Goal: Information Seeking & Learning: Learn about a topic

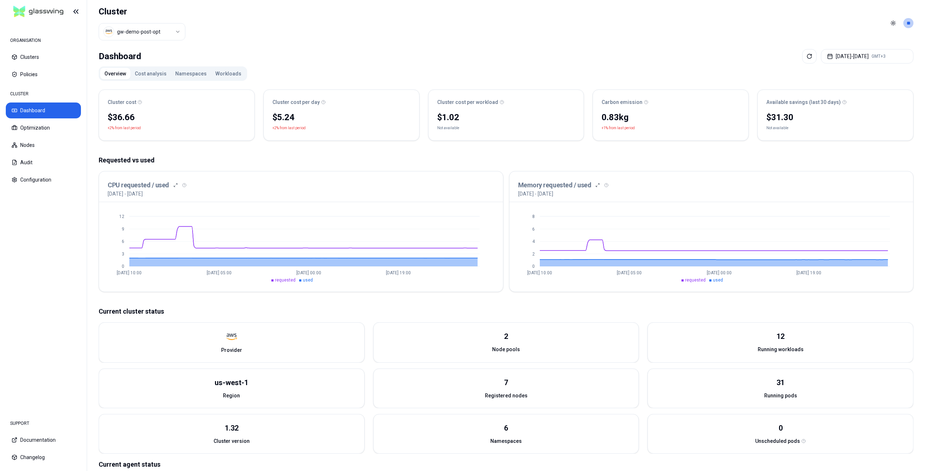
click at [220, 72] on button "Workloads" at bounding box center [228, 74] width 35 height 12
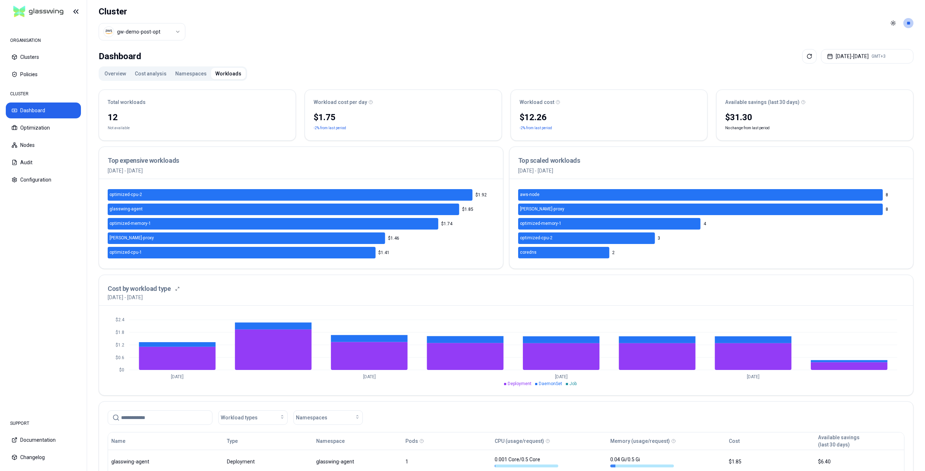
click at [152, 73] on button "Cost analysis" at bounding box center [150, 74] width 40 height 12
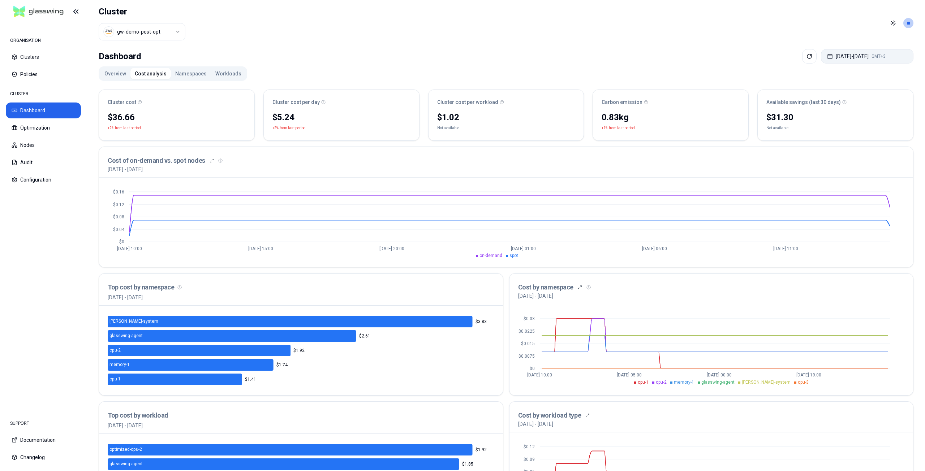
click at [856, 60] on button "Aug 15, 2025 - Aug 22, 2025 GMT+3" at bounding box center [867, 56] width 92 height 14
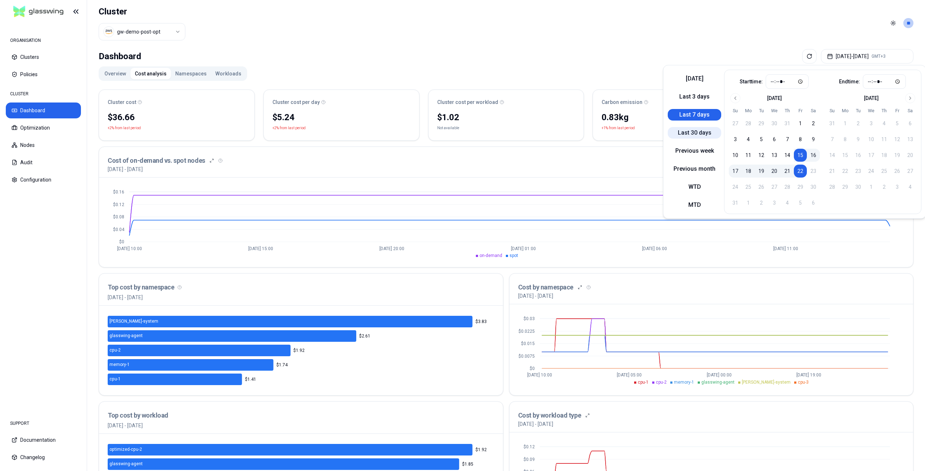
click at [701, 133] on button "Last 30 days" at bounding box center [694, 133] width 53 height 12
type input "*****"
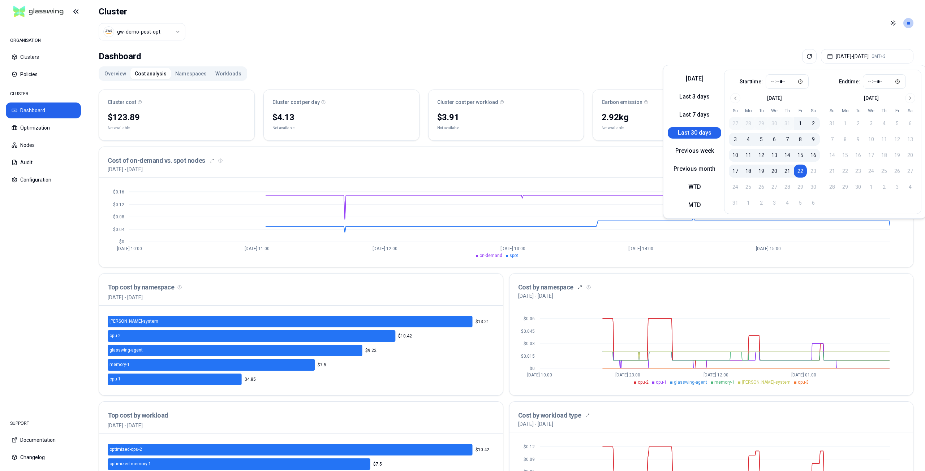
click at [431, 64] on div "Dashboard Jul 23, 2025 - Aug 22, 2025 GMT+3 Overview Cost analysis Namespaces W…" at bounding box center [506, 291] width 838 height 490
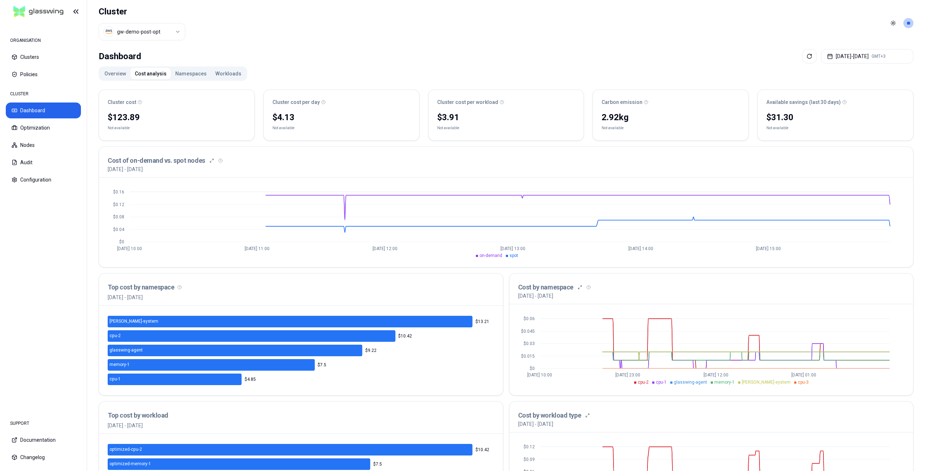
click at [511, 59] on div "Dashboard Jul 23, 2025 - Aug 22, 2025 GMT+3" at bounding box center [506, 56] width 815 height 14
click at [230, 73] on button "Workloads" at bounding box center [228, 74] width 35 height 12
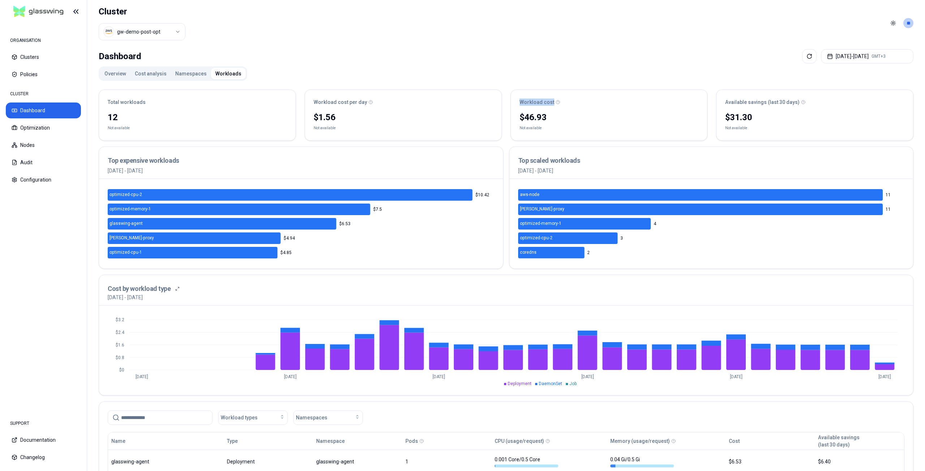
drag, startPoint x: 520, startPoint y: 105, endPoint x: 552, endPoint y: 105, distance: 32.5
click at [552, 105] on div "Workload cost" at bounding box center [609, 102] width 179 height 7
click at [40, 128] on button "Optimization" at bounding box center [43, 128] width 75 height 16
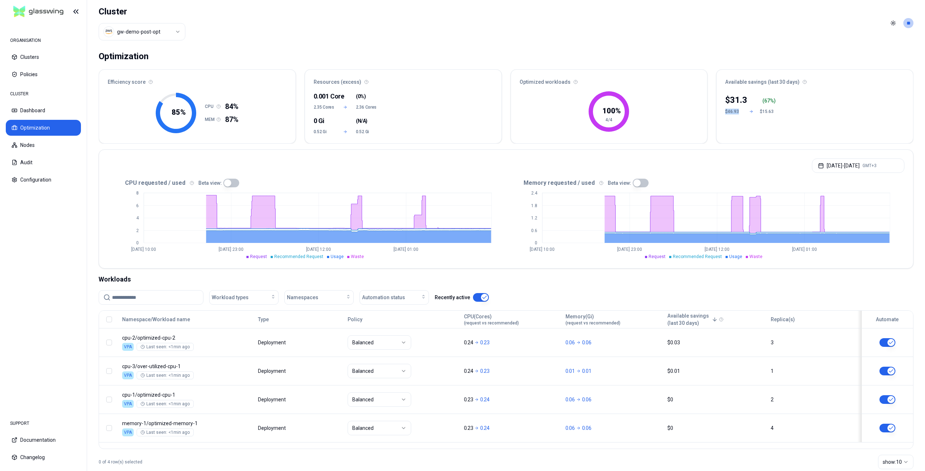
drag, startPoint x: 724, startPoint y: 112, endPoint x: 739, endPoint y: 112, distance: 14.5
click at [739, 112] on div "$ 31.3 ( 67 %) $46.93 $15.63" at bounding box center [814, 116] width 197 height 53
click at [728, 112] on div "$46.93" at bounding box center [733, 112] width 17 height 6
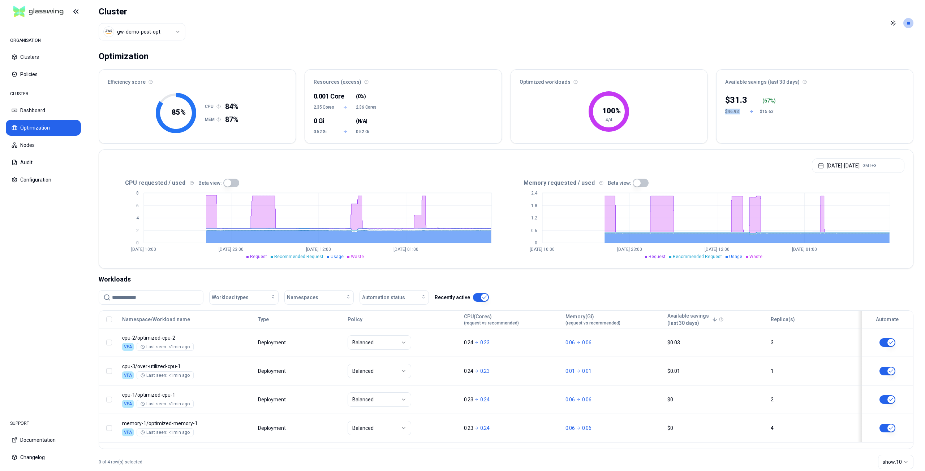
click at [732, 114] on div "$46.93" at bounding box center [733, 112] width 17 height 6
drag, startPoint x: 727, startPoint y: 80, endPoint x: 766, endPoint y: 81, distance: 38.7
click at [766, 81] on div "Available savings (last 30 days)" at bounding box center [814, 80] width 197 height 20
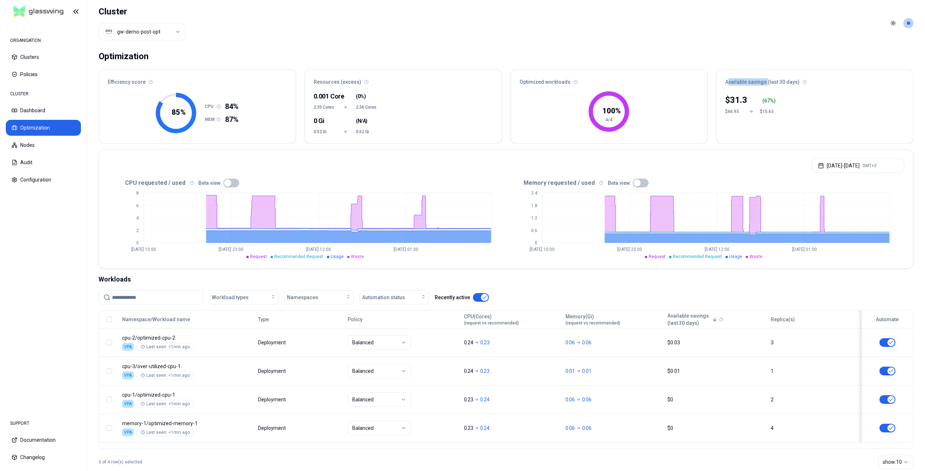
click at [759, 81] on div "Available savings (last 30 days)" at bounding box center [814, 80] width 197 height 20
click at [733, 100] on p "31.3" at bounding box center [738, 100] width 17 height 12
drag, startPoint x: 729, startPoint y: 99, endPoint x: 750, endPoint y: 99, distance: 20.6
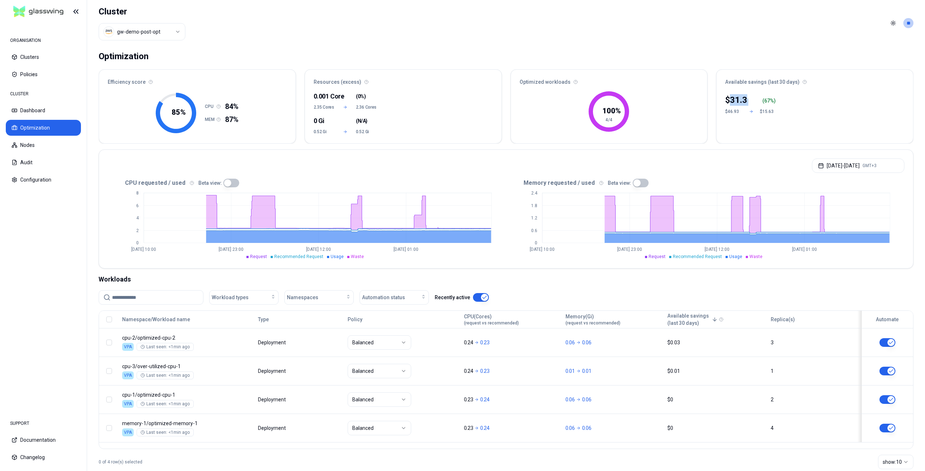
click at [750, 99] on div "$ 31.3 ( 67 %)" at bounding box center [751, 100] width 52 height 12
drag, startPoint x: 725, startPoint y: 100, endPoint x: 748, endPoint y: 100, distance: 22.8
click at [748, 100] on div "$ 31.3 ( 67 %) $46.93 $15.63" at bounding box center [814, 116] width 197 height 53
click at [735, 100] on p "31.3" at bounding box center [738, 100] width 17 height 12
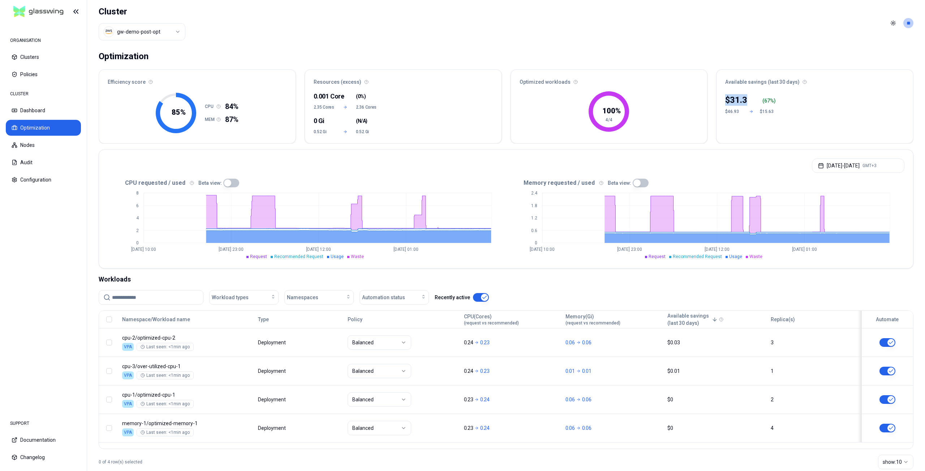
click at [735, 100] on p "31.3" at bounding box center [738, 100] width 17 height 12
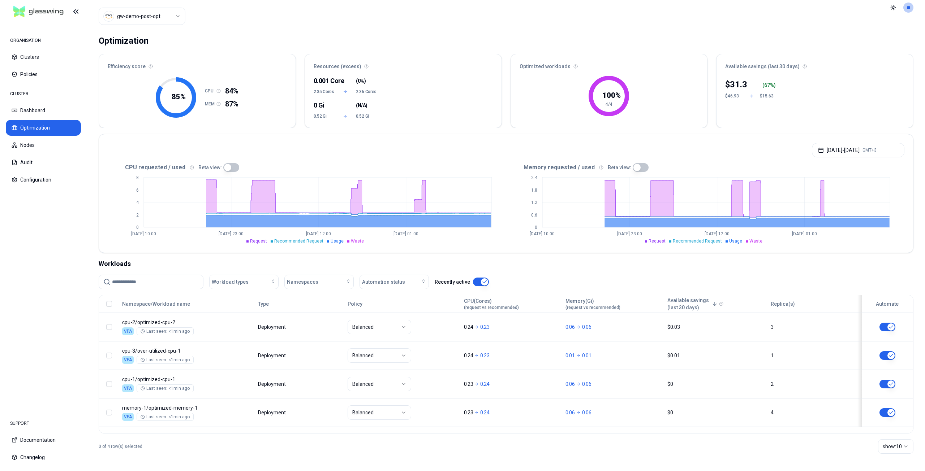
click at [764, 38] on div "Optimization" at bounding box center [506, 41] width 815 height 14
click at [33, 63] on button "Clusters" at bounding box center [43, 57] width 75 height 16
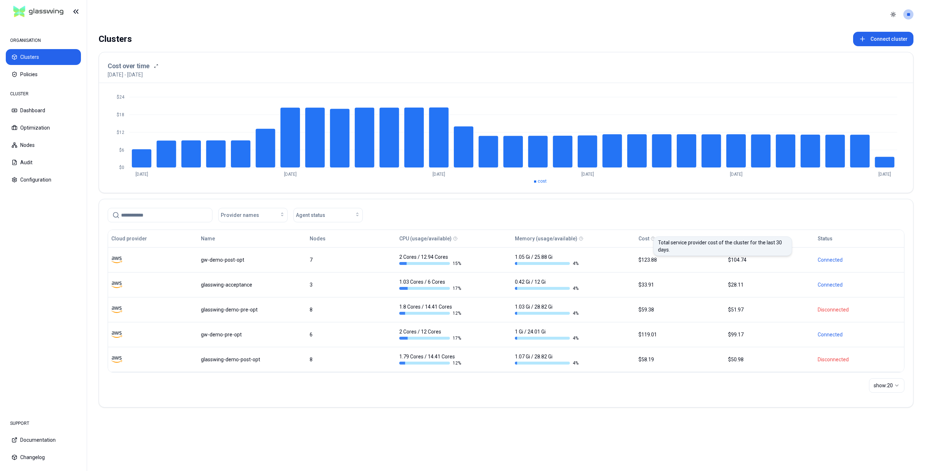
click at [651, 237] on icon at bounding box center [653, 239] width 4 height 4
click at [651, 240] on icon at bounding box center [653, 239] width 4 height 4
click at [40, 76] on button "Policies" at bounding box center [43, 74] width 75 height 16
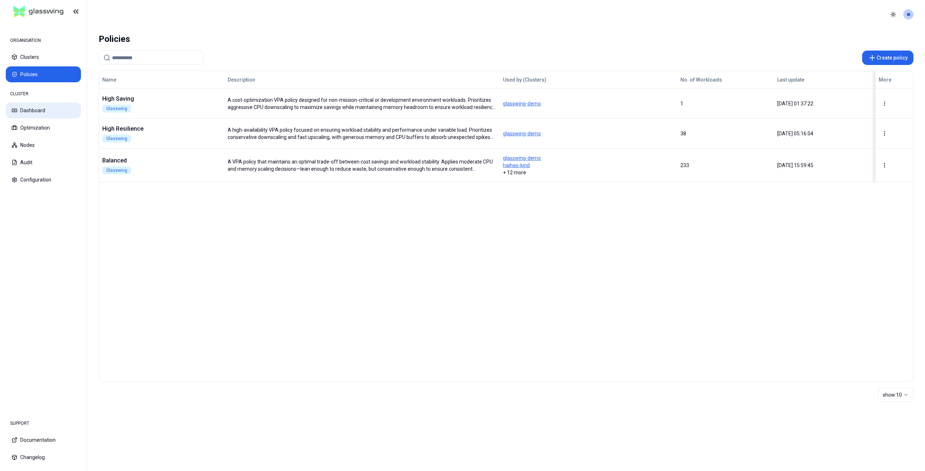
click at [40, 113] on button "Dashboard" at bounding box center [43, 111] width 75 height 16
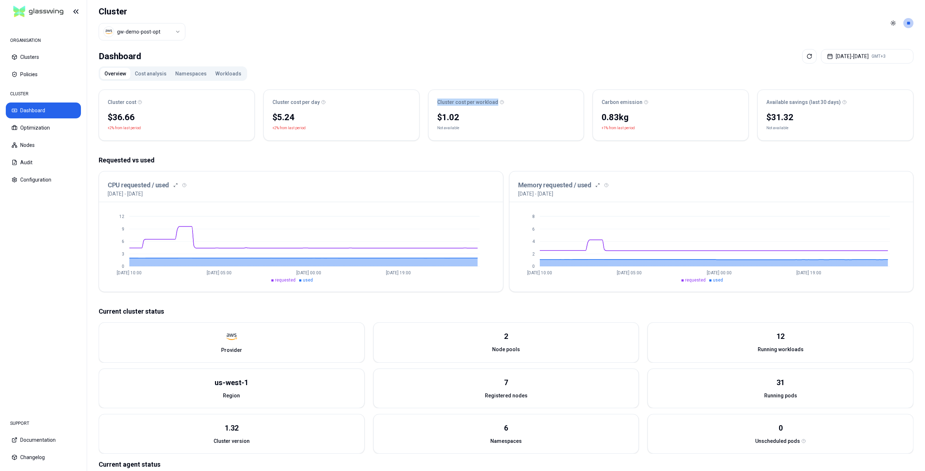
drag, startPoint x: 437, startPoint y: 103, endPoint x: 495, endPoint y: 104, distance: 58.2
click at [495, 104] on div "Cluster cost per workload" at bounding box center [506, 102] width 138 height 7
copy div "Cluster cost per workload"
drag, startPoint x: 105, startPoint y: 102, endPoint x: 135, endPoint y: 104, distance: 30.1
click at [135, 104] on div "Cluster cost" at bounding box center [176, 100] width 155 height 20
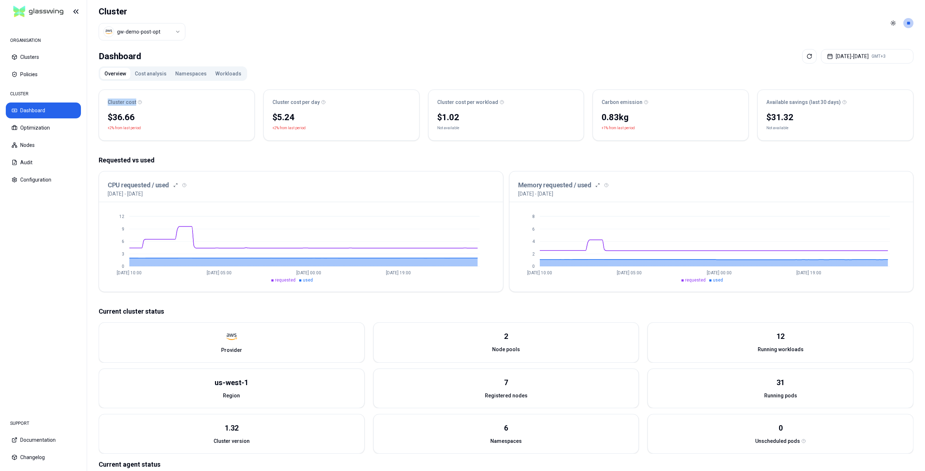
copy div "Cluster cost"
click at [644, 104] on icon at bounding box center [646, 102] width 4 height 4
drag, startPoint x: 602, startPoint y: 102, endPoint x: 639, endPoint y: 105, distance: 38.0
click at [639, 105] on div "Carbon emission" at bounding box center [671, 102] width 138 height 7
copy div "Carbon emission"
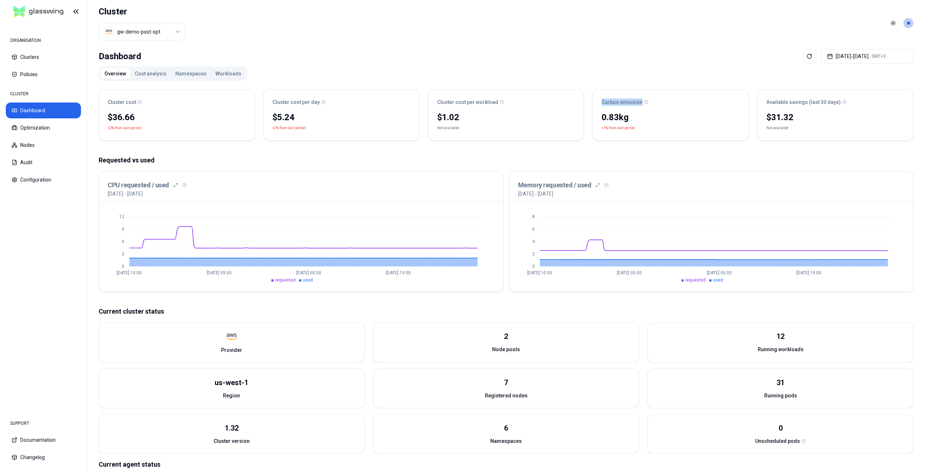
click at [156, 72] on button "Cost analysis" at bounding box center [150, 74] width 40 height 12
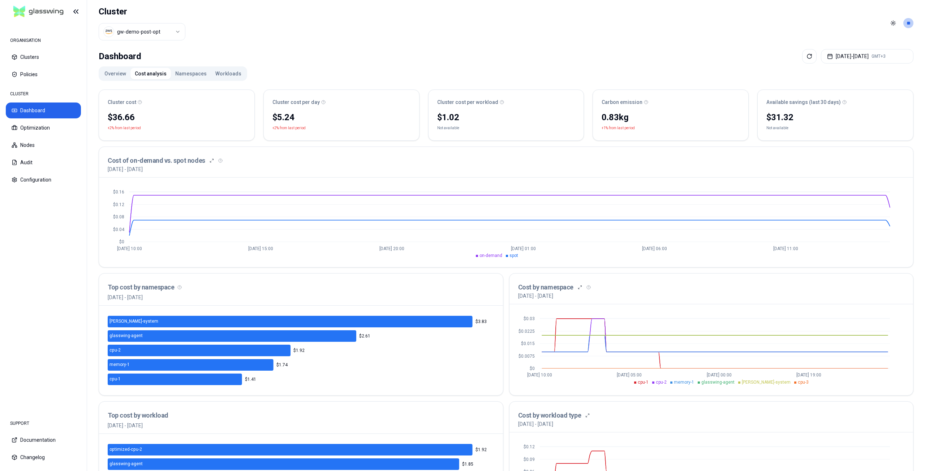
click at [188, 73] on button "Namespaces" at bounding box center [191, 74] width 40 height 12
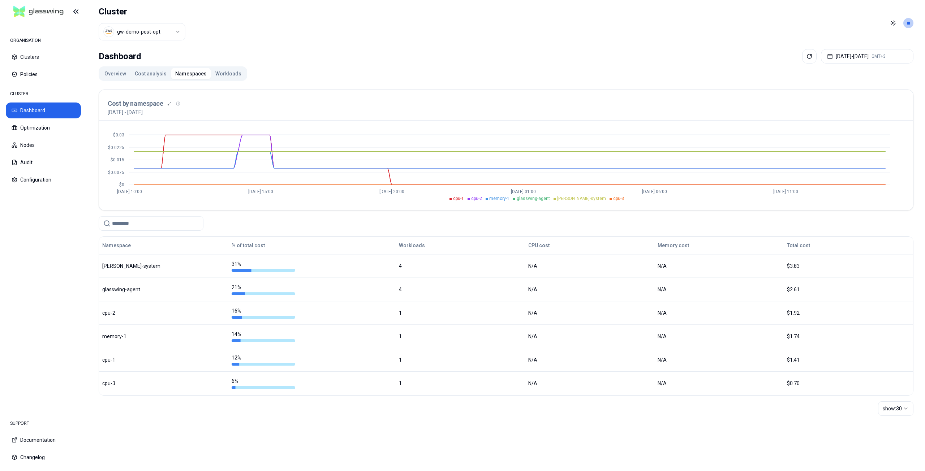
click at [220, 74] on button "Workloads" at bounding box center [228, 74] width 35 height 12
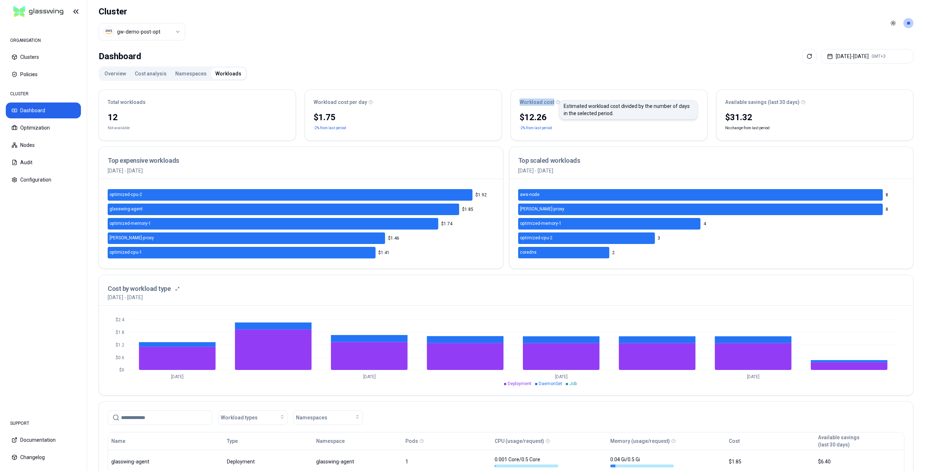
drag, startPoint x: 520, startPoint y: 105, endPoint x: 553, endPoint y: 103, distance: 33.3
click at [553, 103] on div "Workload cost Estimated workload cost divided by the number of days in the sele…" at bounding box center [609, 102] width 179 height 7
copy div "Workload cost"
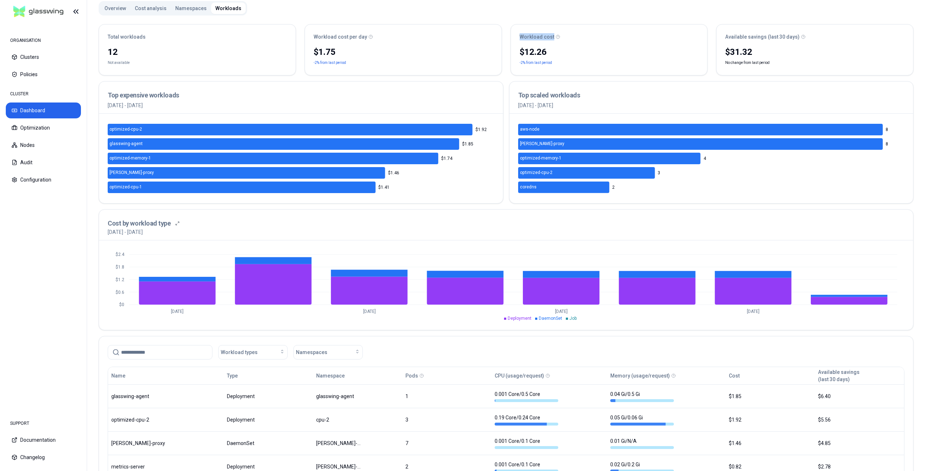
scroll to position [181, 0]
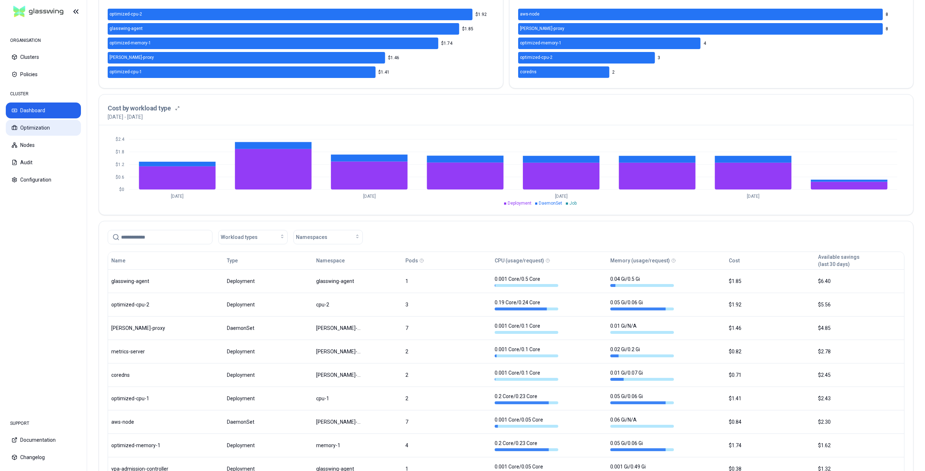
click at [44, 131] on button "Optimization" at bounding box center [43, 128] width 75 height 16
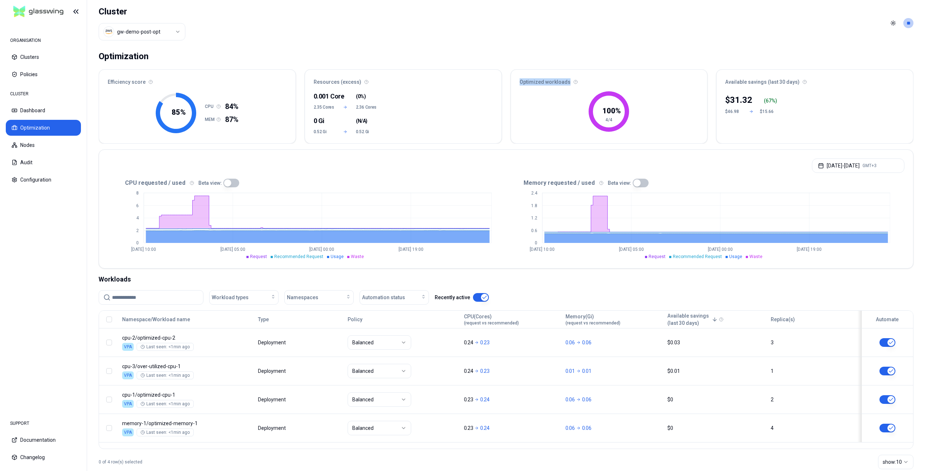
drag, startPoint x: 517, startPoint y: 82, endPoint x: 566, endPoint y: 83, distance: 49.5
click at [566, 83] on div "Optimized workloads" at bounding box center [609, 80] width 197 height 20
copy div "Optimized workloads"
drag, startPoint x: 108, startPoint y: 81, endPoint x: 143, endPoint y: 86, distance: 35.5
click at [143, 86] on div "Efficiency score" at bounding box center [197, 80] width 197 height 20
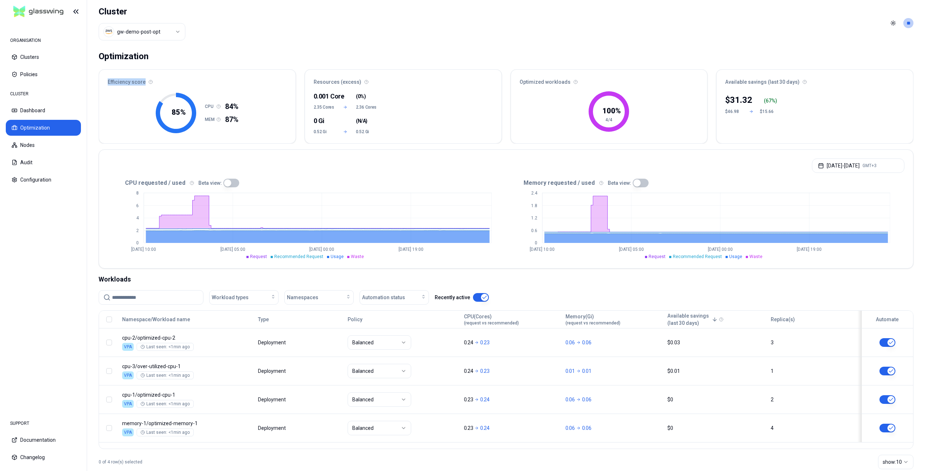
copy div "Efficiency score"
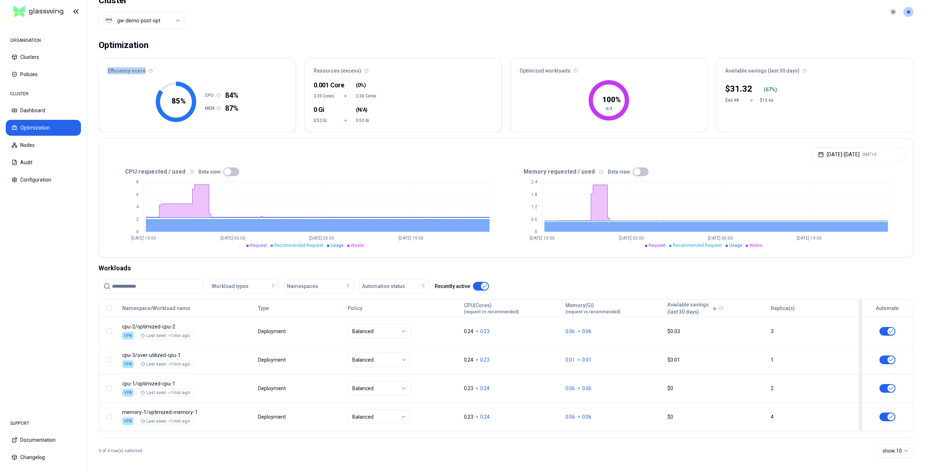
scroll to position [16, 0]
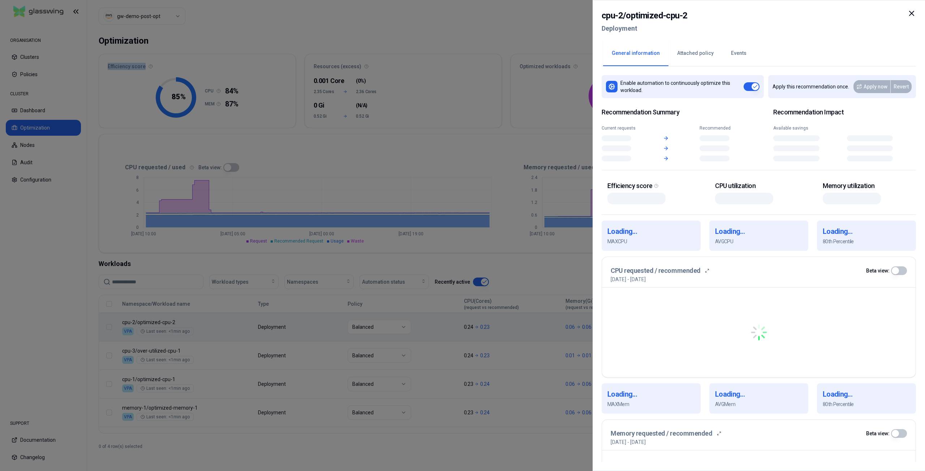
click at [710, 335] on body "ORGANISATION Clusters Policies CLUSTER Dashboard Optimization Nodes Audit Confi…" at bounding box center [462, 235] width 925 height 471
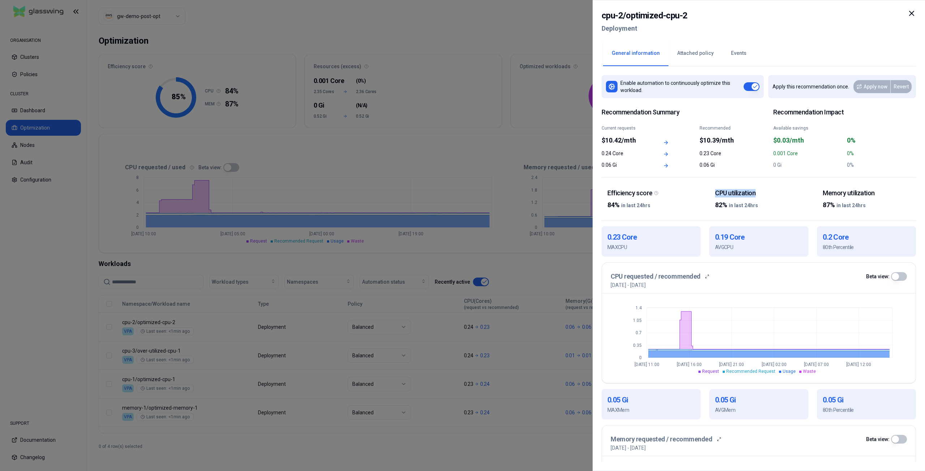
drag, startPoint x: 716, startPoint y: 192, endPoint x: 758, endPoint y: 196, distance: 42.5
click at [758, 196] on div "CPU utilization" at bounding box center [758, 193] width 87 height 8
copy div "CPU utilization"
click at [914, 13] on icon at bounding box center [911, 13] width 9 height 9
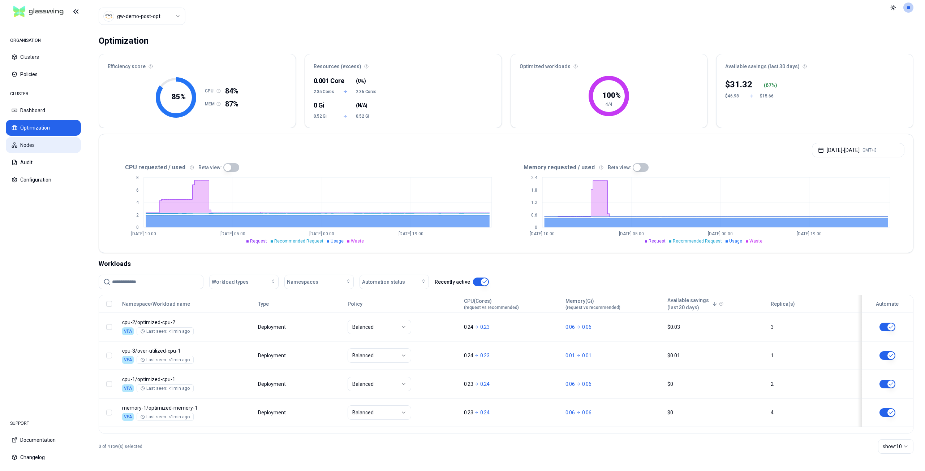
click at [35, 147] on button "Nodes" at bounding box center [43, 145] width 75 height 16
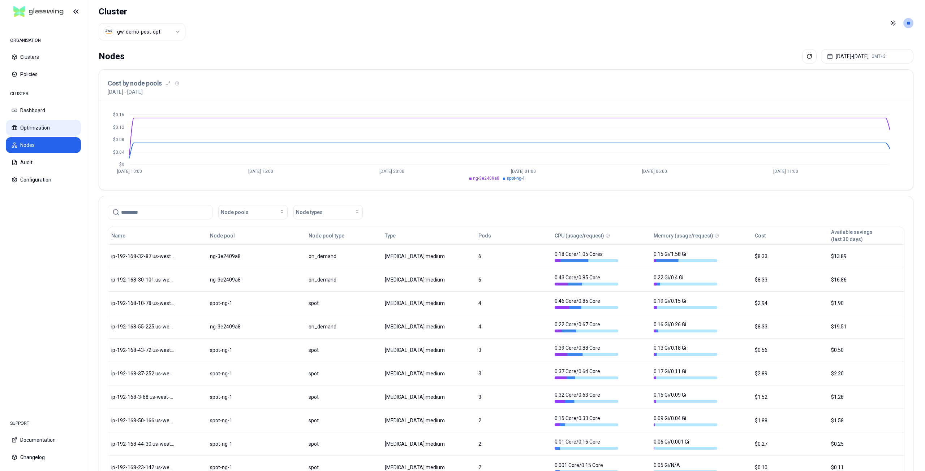
click at [39, 126] on button "Optimization" at bounding box center [43, 128] width 75 height 16
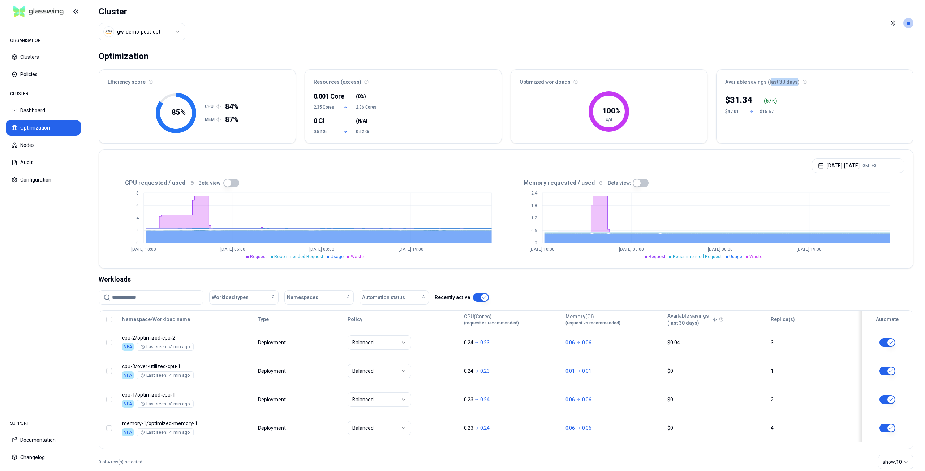
drag, startPoint x: 770, startPoint y: 82, endPoint x: 794, endPoint y: 84, distance: 24.7
click at [794, 84] on div "Available savings (last 30 days)" at bounding box center [814, 80] width 197 height 20
